Goal: Complete application form

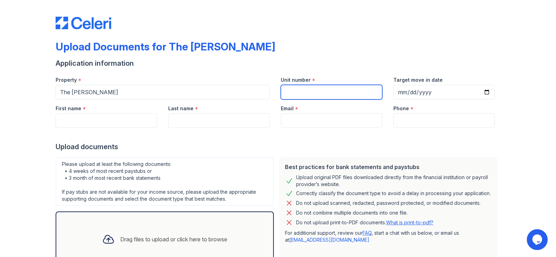
click at [302, 94] on input "Unit number" at bounding box center [331, 92] width 101 height 15
type input "1313"
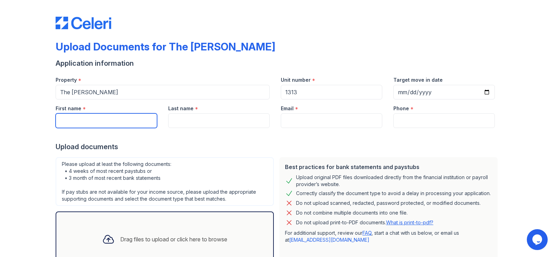
click at [128, 123] on input "First name" at bounding box center [106, 120] width 101 height 15
type input "[PERSON_NAME]"
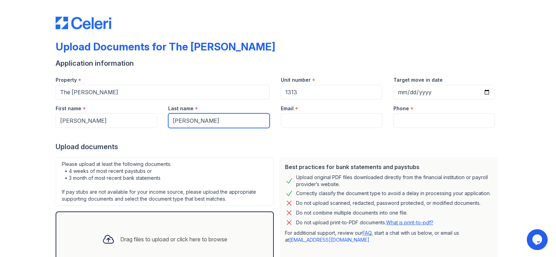
type input "[PERSON_NAME]"
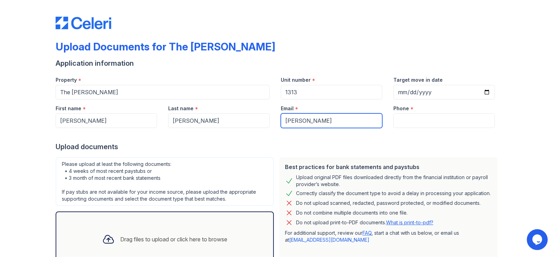
type input "[EMAIL_ADDRESS][DOMAIN_NAME]"
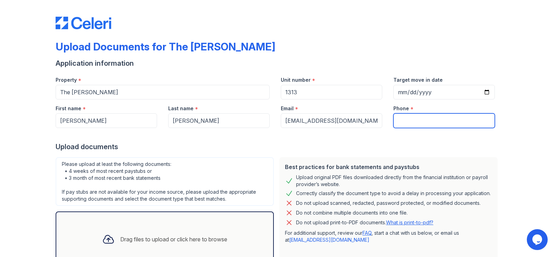
click at [457, 119] on input "Phone" at bounding box center [443, 120] width 101 height 15
type input "4695698488"
click at [351, 149] on div "Upload documents" at bounding box center [278, 147] width 444 height 10
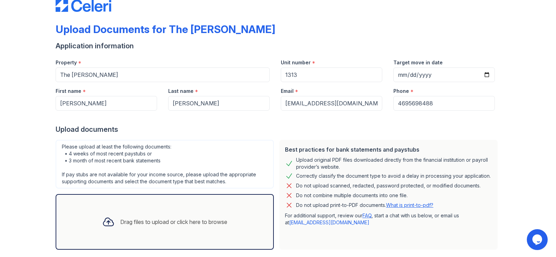
scroll to position [53, 0]
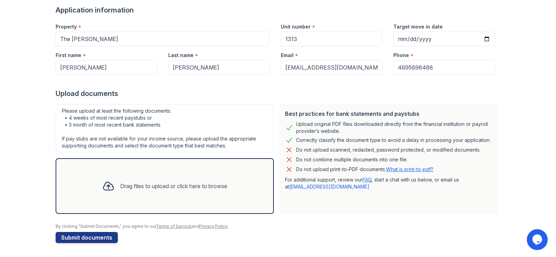
click at [164, 186] on div "Drag files to upload or click here to browse" at bounding box center [173, 186] width 107 height 8
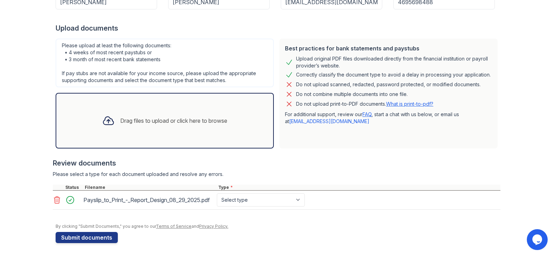
scroll to position [125, 0]
click at [279, 200] on select "Select type Paystub Bank Statement Offer Letter Tax Documents Benefit Award Let…" at bounding box center [261, 199] width 88 height 13
select select "paystub"
click at [217, 193] on select "Select type Paystub Bank Statement Offer Letter Tax Documents Benefit Award Let…" at bounding box center [261, 199] width 88 height 13
click at [315, 158] on div "Review documents" at bounding box center [276, 163] width 447 height 10
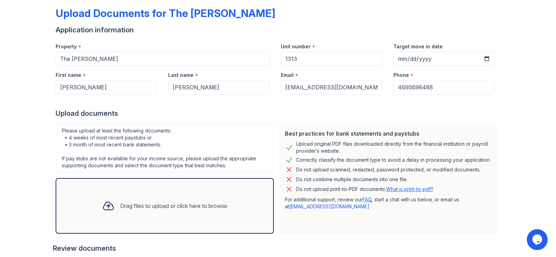
scroll to position [0, 0]
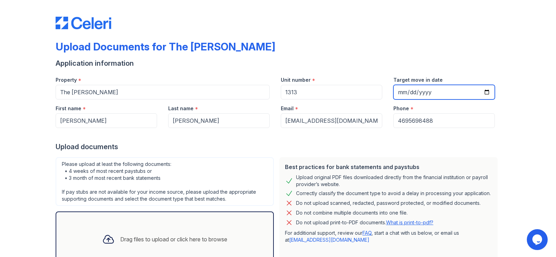
click at [485, 90] on input "Target move in date" at bounding box center [443, 92] width 101 height 15
type input "[DATE]"
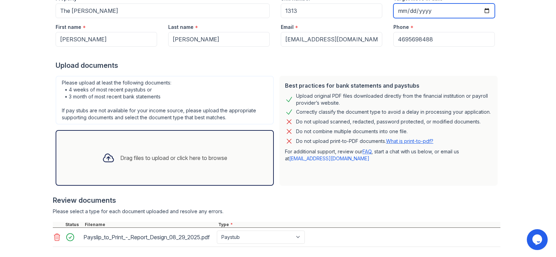
scroll to position [125, 0]
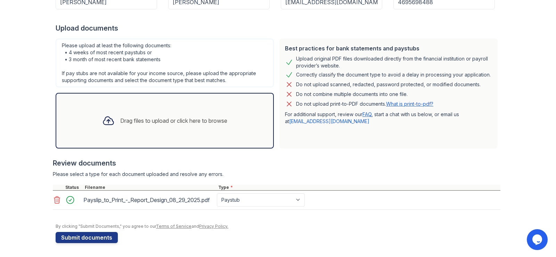
click at [85, 240] on button "Submit documents" at bounding box center [87, 237] width 62 height 11
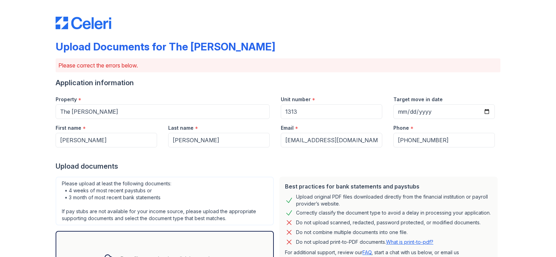
scroll to position [166, 0]
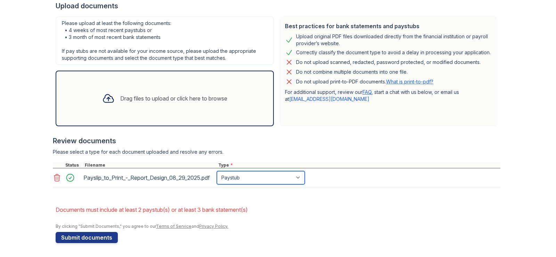
click at [280, 173] on select "Paystub Bank Statement Offer Letter Tax Documents Benefit Award Letter Investme…" at bounding box center [261, 177] width 88 height 13
click at [290, 172] on select "Paystub Bank Statement Offer Letter Tax Documents Benefit Award Letter Investme…" at bounding box center [261, 177] width 88 height 13
click at [325, 140] on div "Review documents Please select a type for each document uploaded and resolve an…" at bounding box center [276, 161] width 447 height 65
click at [53, 177] on icon at bounding box center [57, 177] width 8 height 8
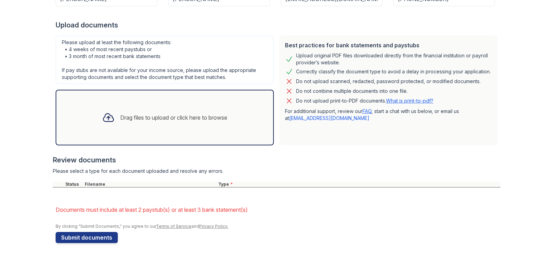
click at [146, 113] on div "Drag files to upload or click here to browse" at bounding box center [173, 117] width 107 height 8
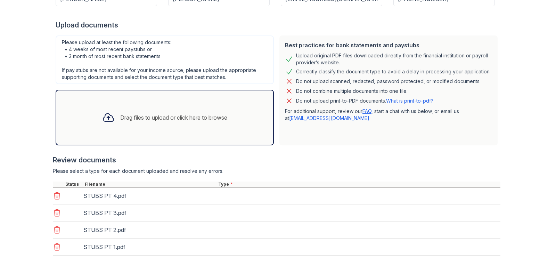
scroll to position [166, 0]
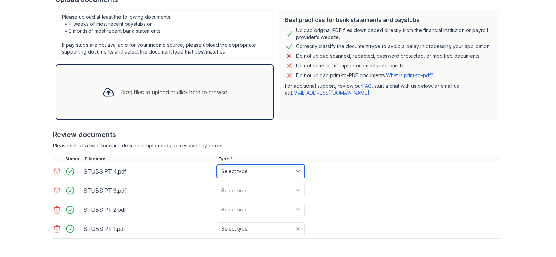
click at [299, 169] on select "Select type Paystub Bank Statement Offer Letter Tax Documents Benefit Award Let…" at bounding box center [261, 171] width 88 height 13
select select "paystub"
click at [217, 165] on select "Select type Paystub Bank Statement Offer Letter Tax Documents Benefit Award Let…" at bounding box center [261, 171] width 88 height 13
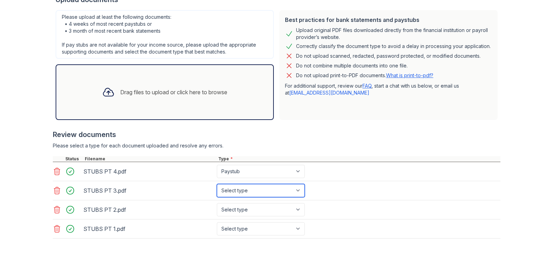
click at [295, 191] on select "Select type Paystub Bank Statement Offer Letter Tax Documents Benefit Award Let…" at bounding box center [261, 190] width 88 height 13
select select "paystub"
click at [217, 184] on select "Select type Paystub Bank Statement Offer Letter Tax Documents Benefit Award Let…" at bounding box center [261, 190] width 88 height 13
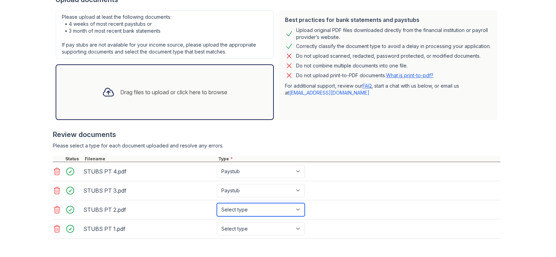
click at [289, 207] on select "Select type Paystub Bank Statement Offer Letter Tax Documents Benefit Award Let…" at bounding box center [261, 209] width 88 height 13
select select "paystub"
click at [217, 203] on select "Select type Paystub Bank Statement Offer Letter Tax Documents Benefit Award Let…" at bounding box center [261, 209] width 88 height 13
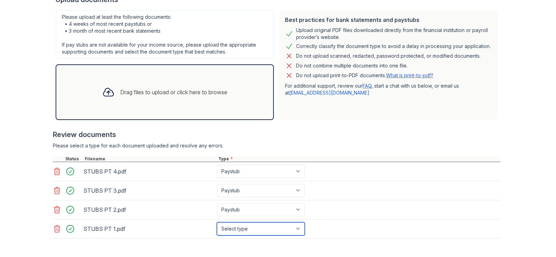
click at [280, 225] on select "Select type Paystub Bank Statement Offer Letter Tax Documents Benefit Award Let…" at bounding box center [261, 228] width 88 height 13
select select "paystub"
click at [217, 222] on select "Select type Paystub Bank Statement Offer Letter Tax Documents Benefit Award Let…" at bounding box center [261, 228] width 88 height 13
click at [292, 131] on div "Review documents" at bounding box center [276, 135] width 447 height 10
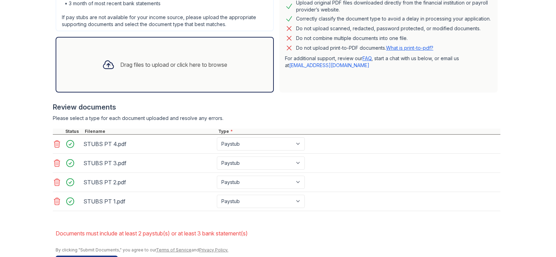
scroll to position [217, 0]
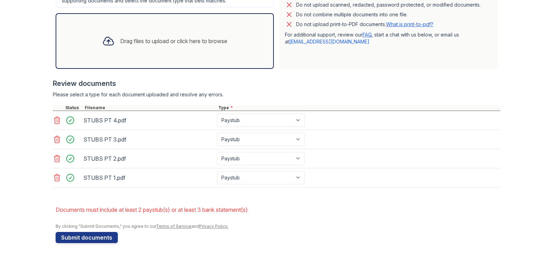
click at [83, 238] on button "Submit documents" at bounding box center [87, 237] width 62 height 11
